Goal: Task Accomplishment & Management: Use online tool/utility

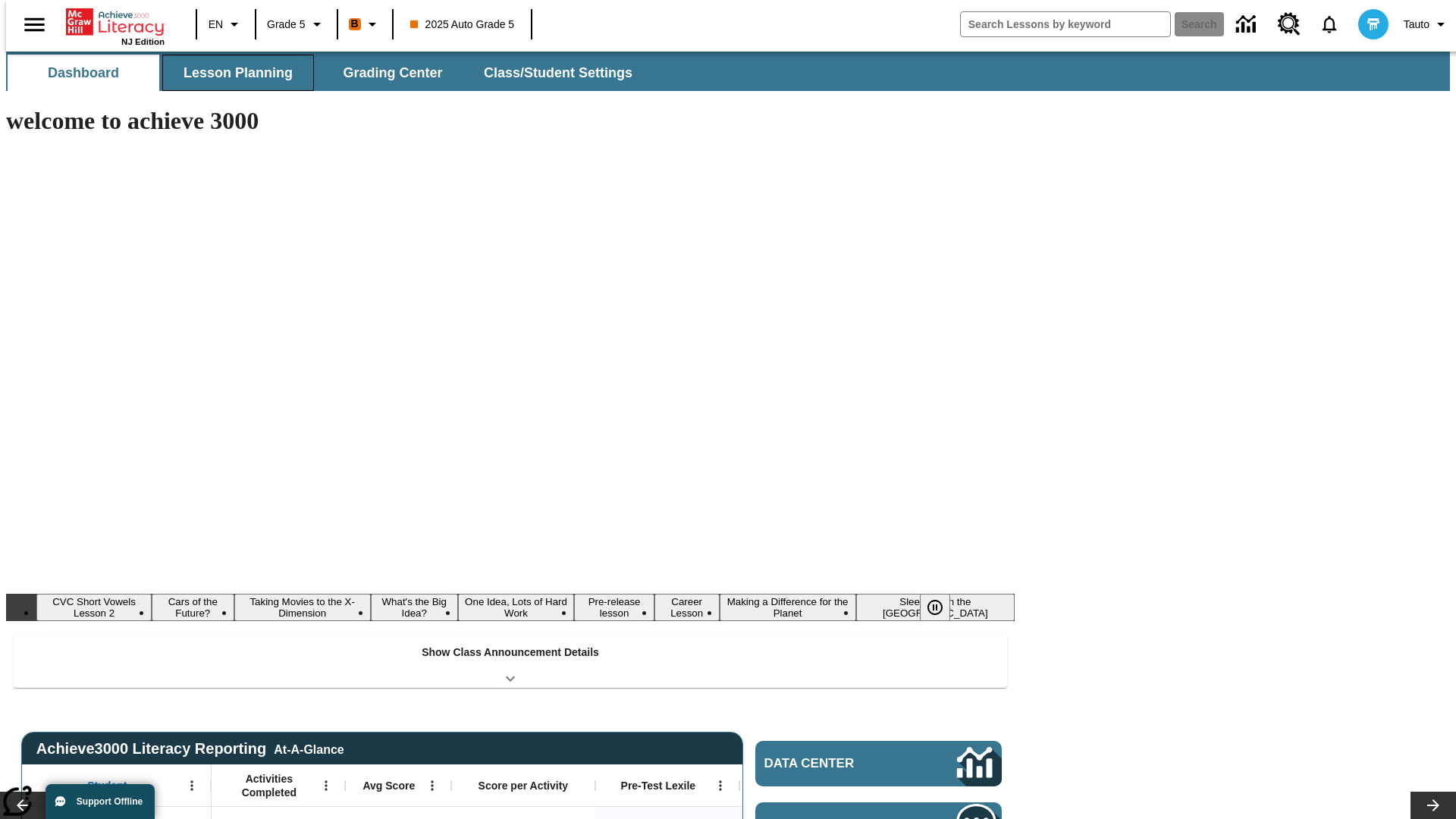
click at [232, 73] on button "Lesson Planning" at bounding box center [238, 72] width 152 height 37
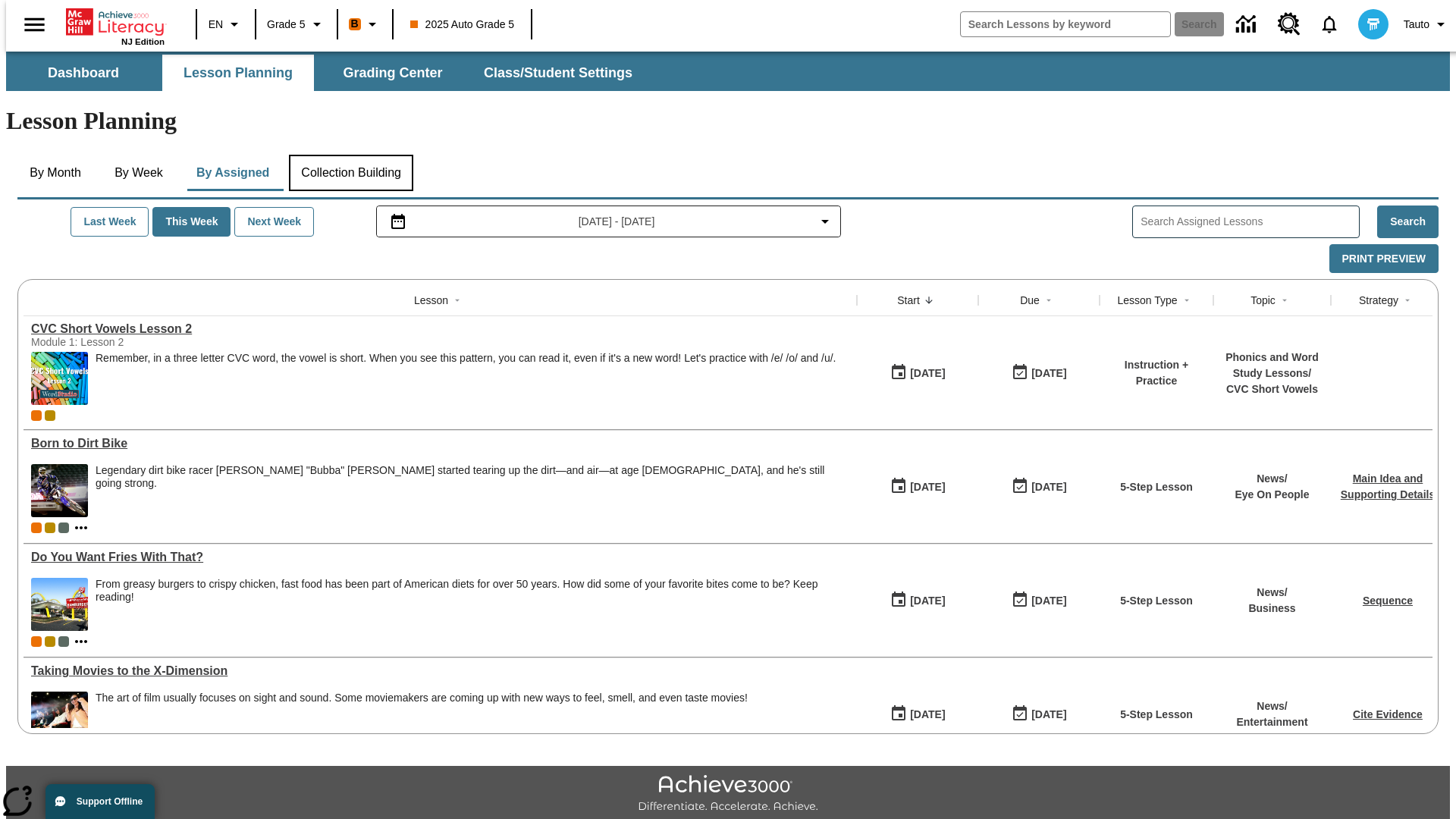
click at [350, 155] on button "Collection Building" at bounding box center [350, 172] width 124 height 37
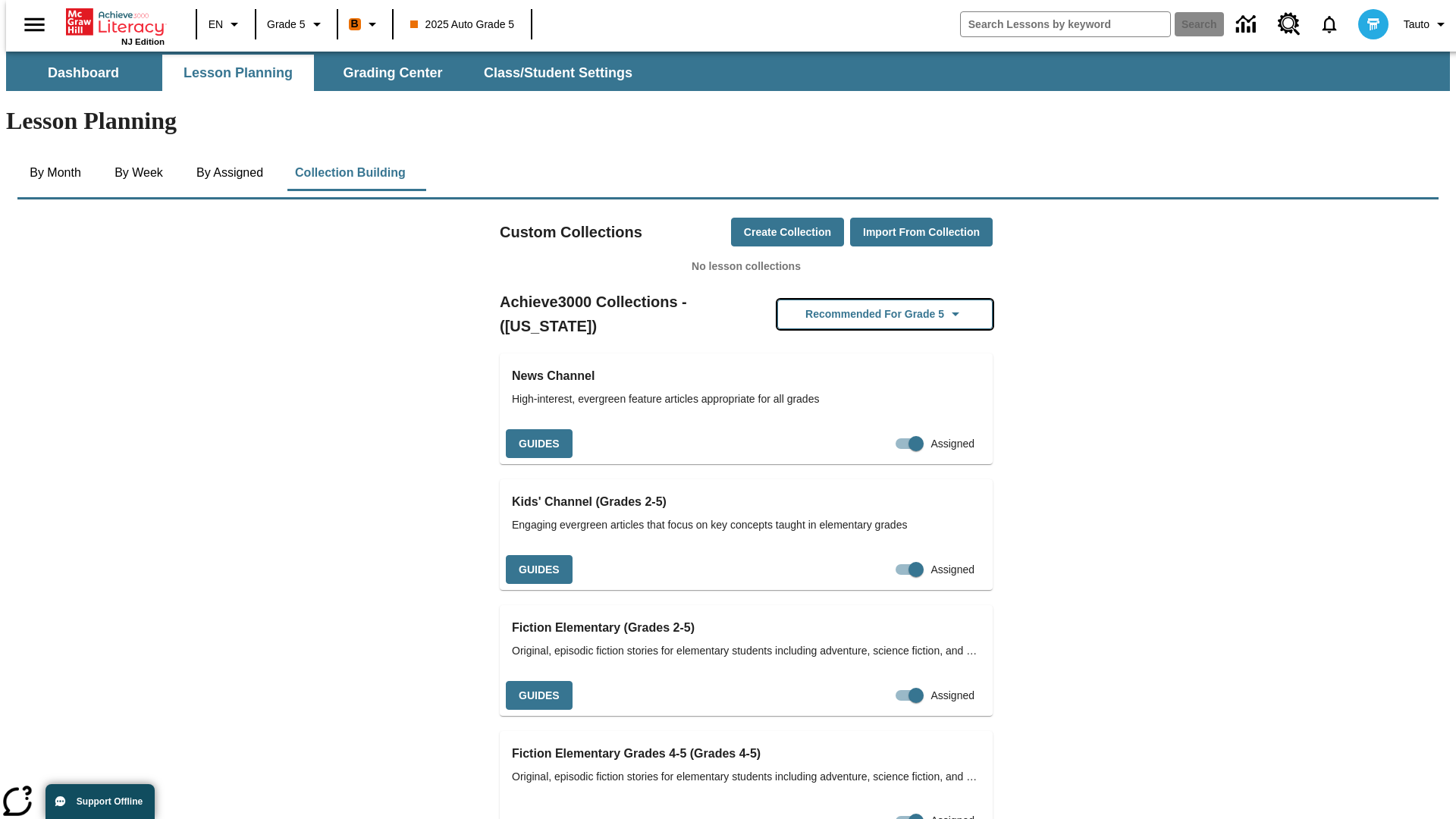
click at [861, 299] on button "Recommended for Grade 5" at bounding box center [884, 313] width 215 height 29
click at [882, 430] on input "Assigned" at bounding box center [887, 444] width 87 height 29
checkbox input "false"
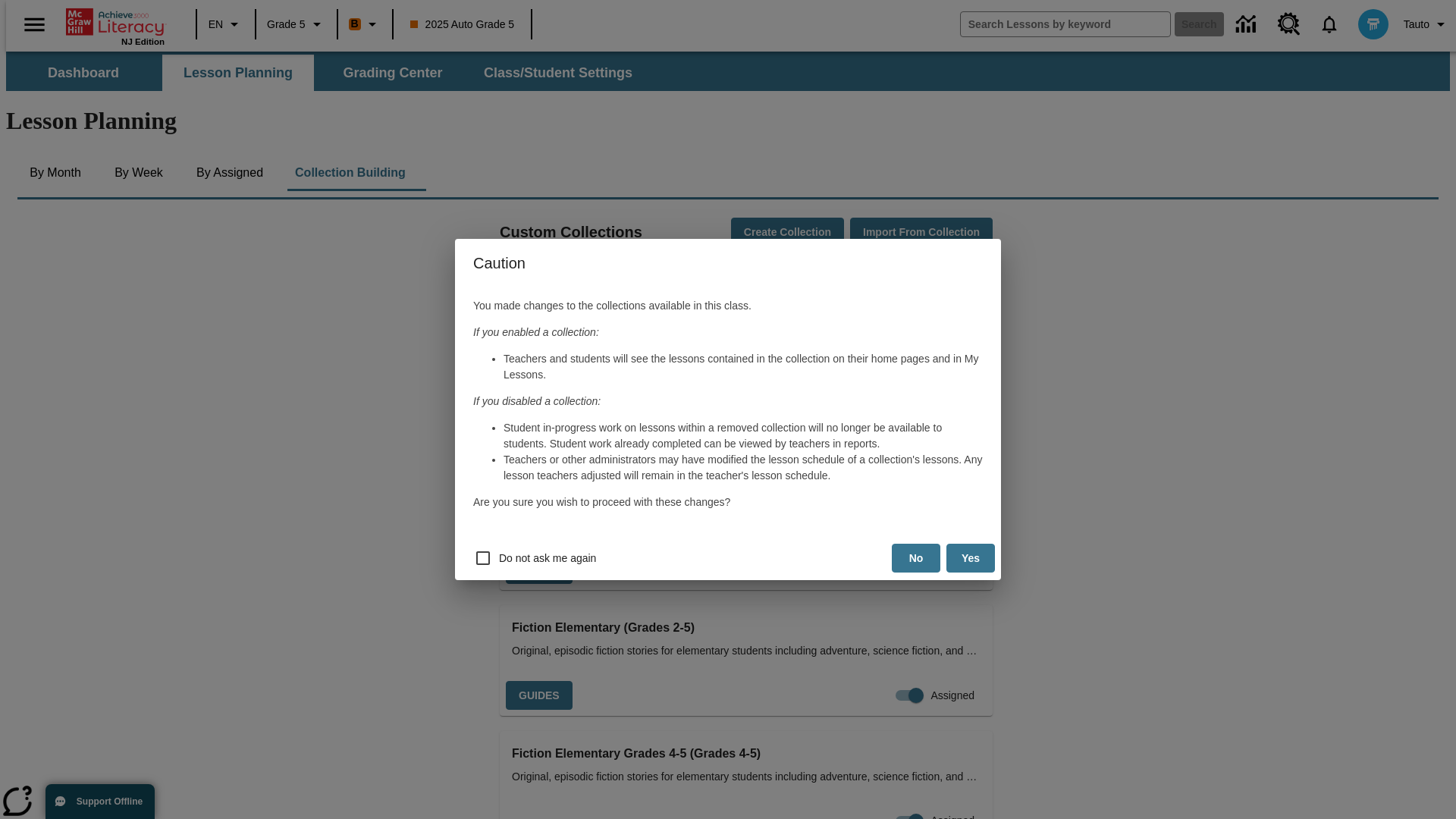
scroll to position [0, 7]
click at [971, 558] on button "Yes" at bounding box center [971, 558] width 48 height 29
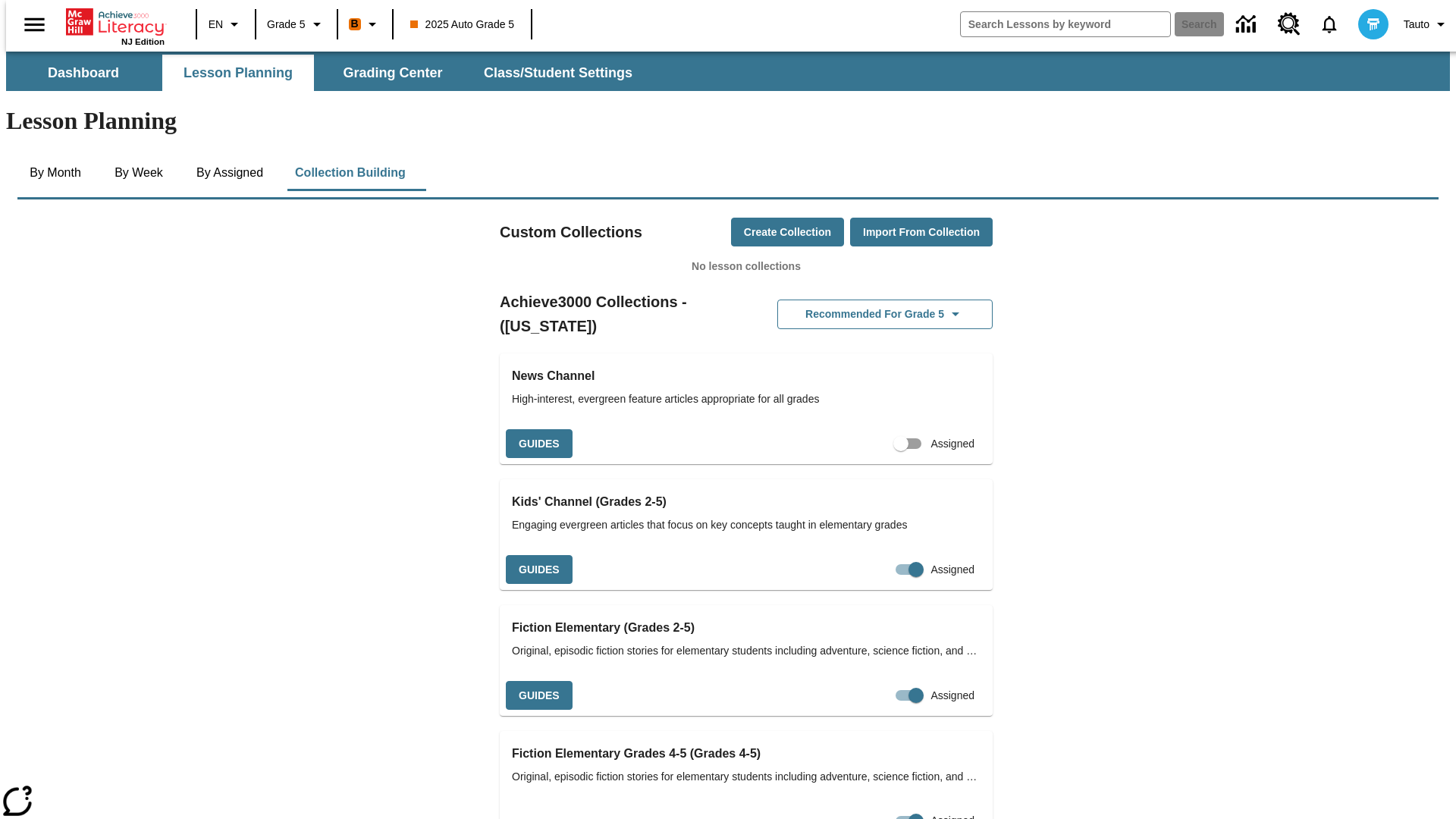
click at [874, 430] on input "Assigned" at bounding box center [900, 444] width 87 height 29
checkbox input "true"
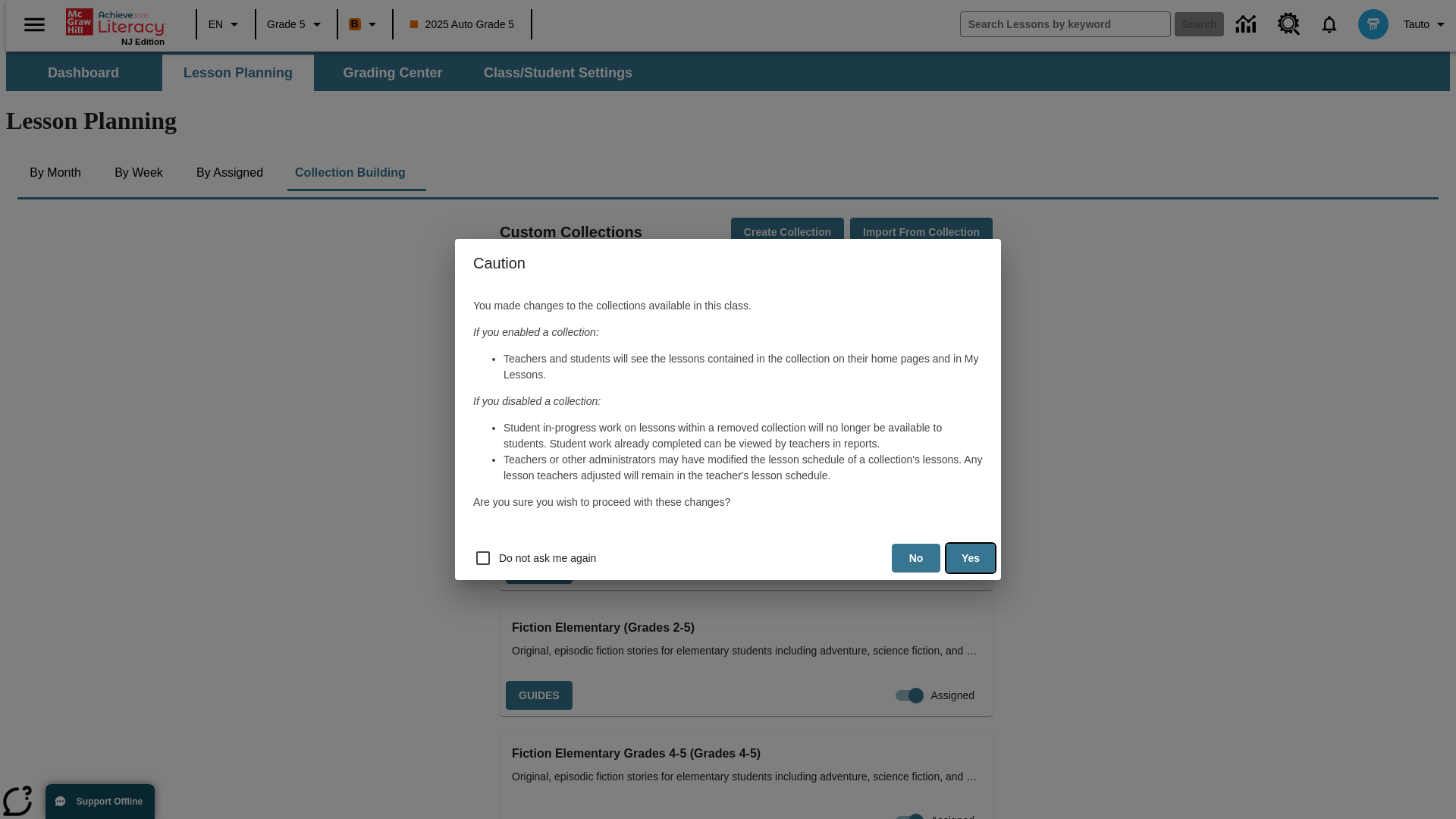
click at [971, 558] on button "Yes" at bounding box center [971, 558] width 48 height 29
